Goal: Task Accomplishment & Management: Use online tool/utility

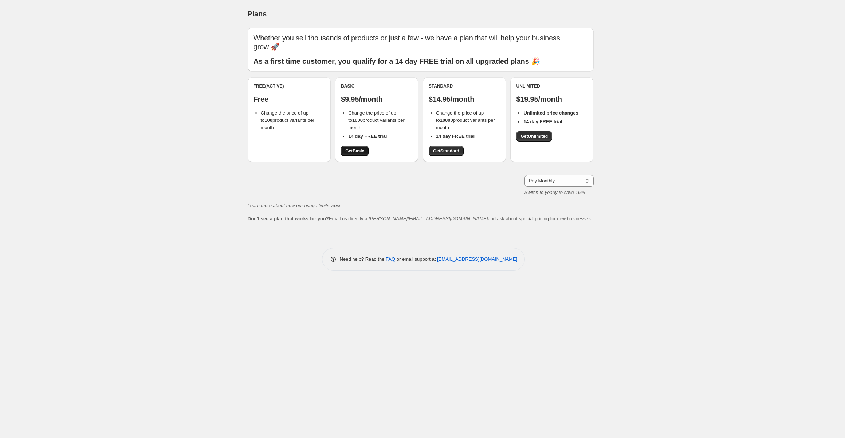
click at [361, 150] on span "Get Basic" at bounding box center [354, 151] width 19 height 6
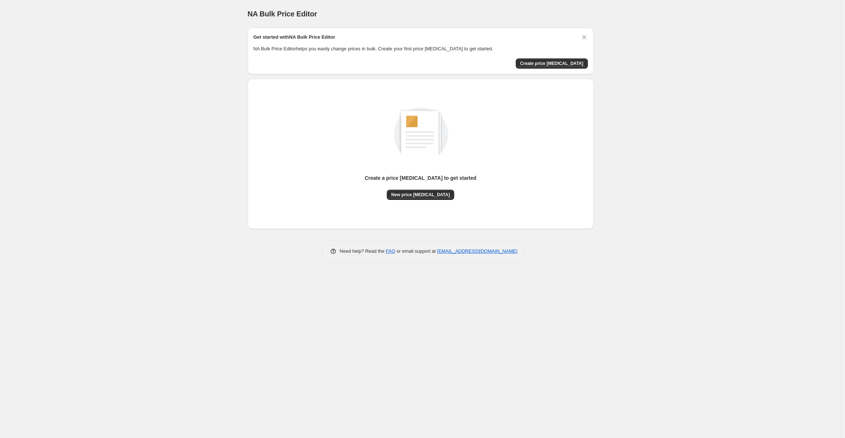
click at [564, 57] on div "Get started with NA Bulk Price Editor NA Bulk Price Editor helps you easily cha…" at bounding box center [421, 51] width 334 height 35
click at [561, 64] on span "Create price [MEDICAL_DATA]" at bounding box center [551, 63] width 63 height 6
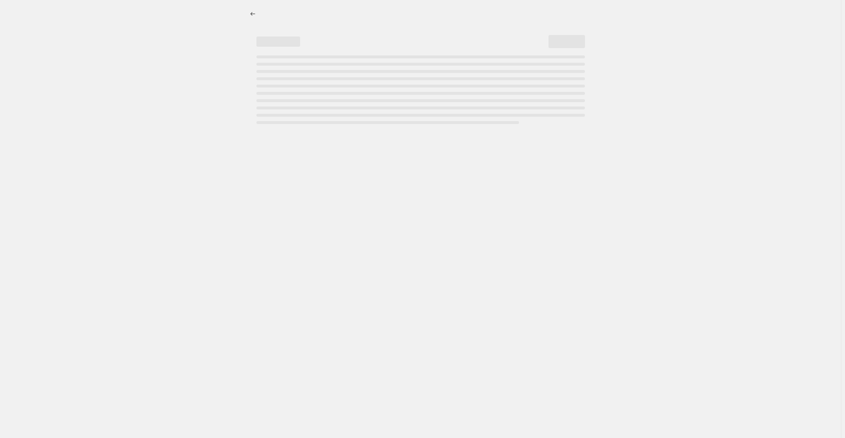
select select "percentage"
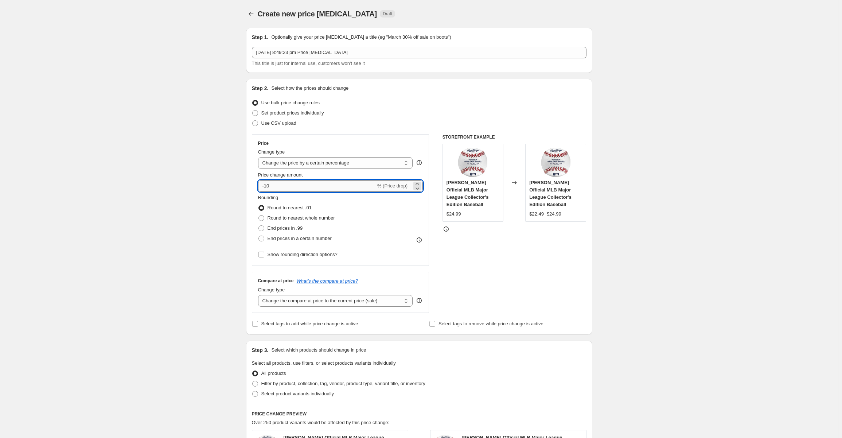
drag, startPoint x: 274, startPoint y: 186, endPoint x: 259, endPoint y: 187, distance: 14.6
click at [259, 187] on input "-10" at bounding box center [317, 186] width 118 height 12
type input "-85"
click at [204, 183] on div "Create new price change job. This page is ready Create new price change job Dra…" at bounding box center [419, 366] width 838 height 733
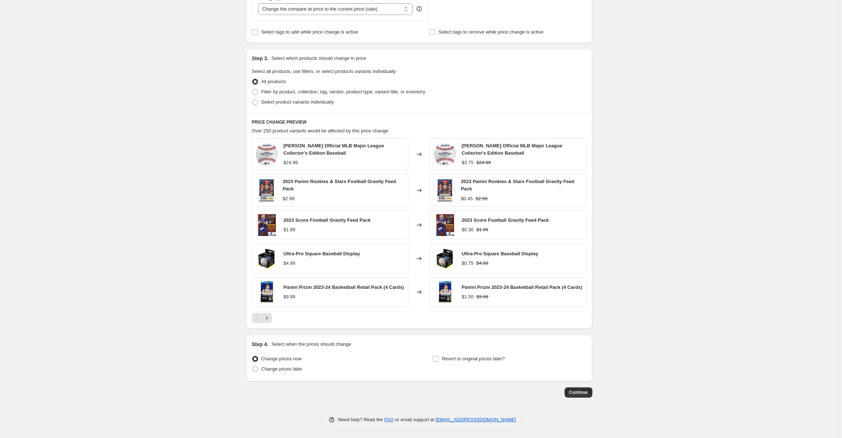
scroll to position [294, 0]
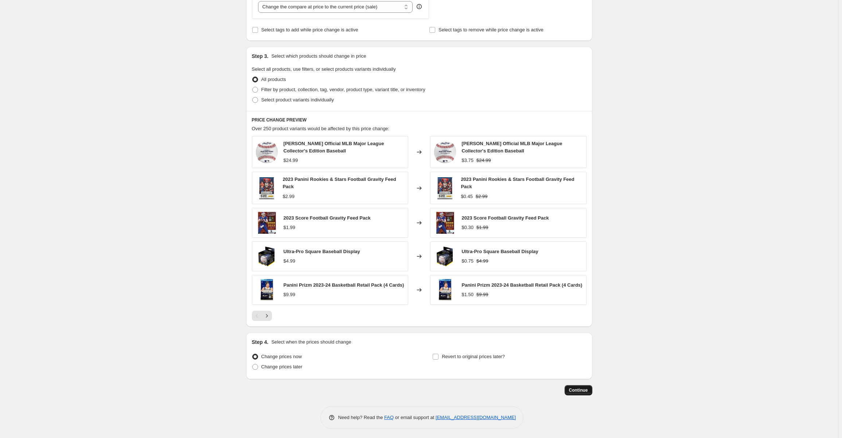
click at [581, 388] on span "Continue" at bounding box center [578, 390] width 19 height 6
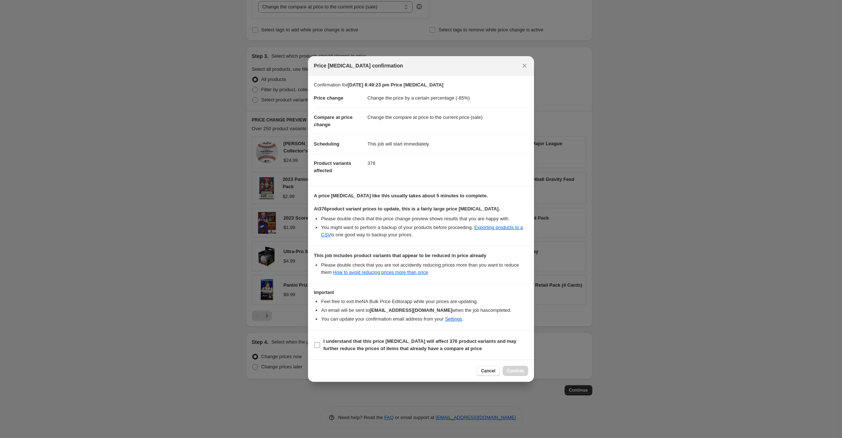
click at [316, 345] on input "I understand that this price change job will affect 376 product variants and ma…" at bounding box center [317, 345] width 6 height 6
checkbox input "true"
click at [520, 368] on span "Confirm" at bounding box center [515, 371] width 17 height 6
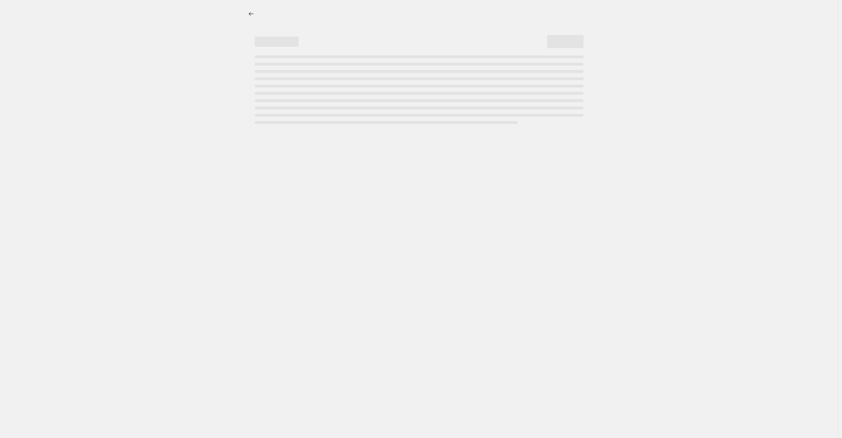
select select "percentage"
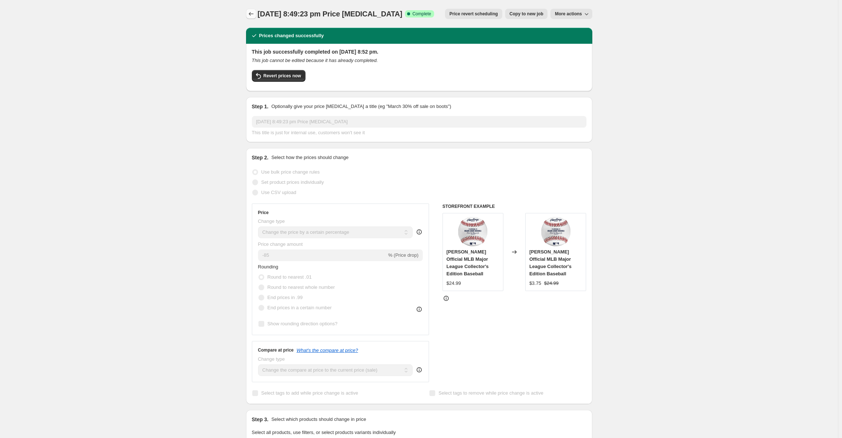
click at [250, 15] on icon "Price change jobs" at bounding box center [250, 13] width 7 height 7
